Goal: Task Accomplishment & Management: Use online tool/utility

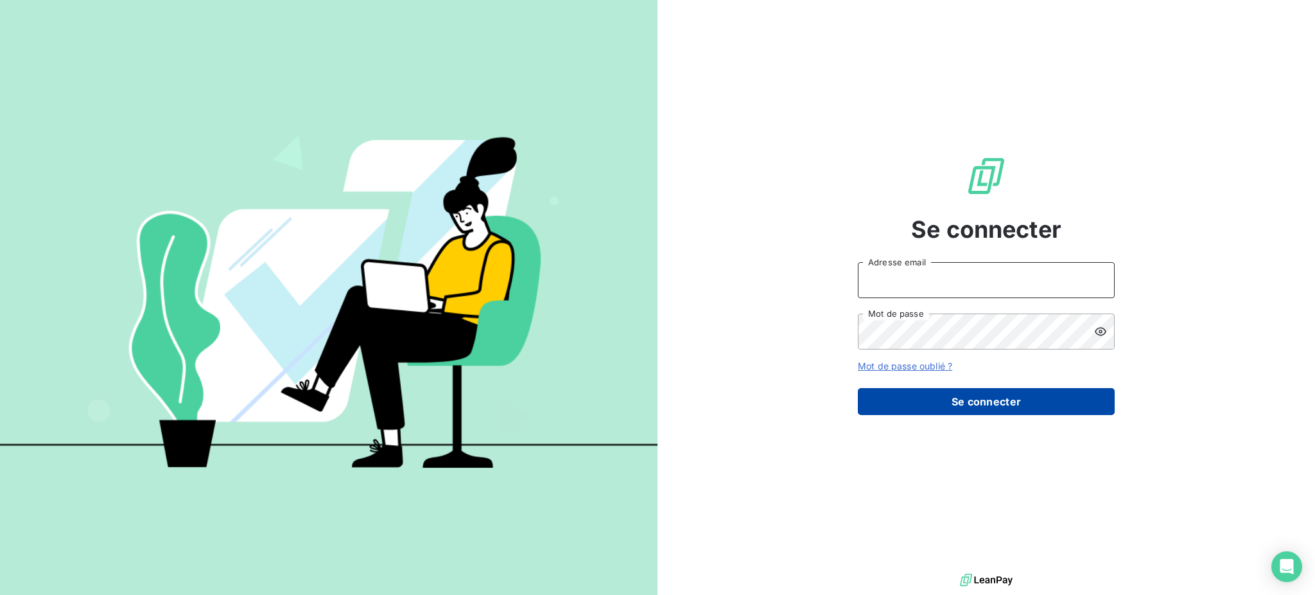
type input "[EMAIL_ADDRESS][DOMAIN_NAME]"
click at [1025, 394] on button "Se connecter" at bounding box center [986, 401] width 257 height 27
